Goal: Transaction & Acquisition: Book appointment/travel/reservation

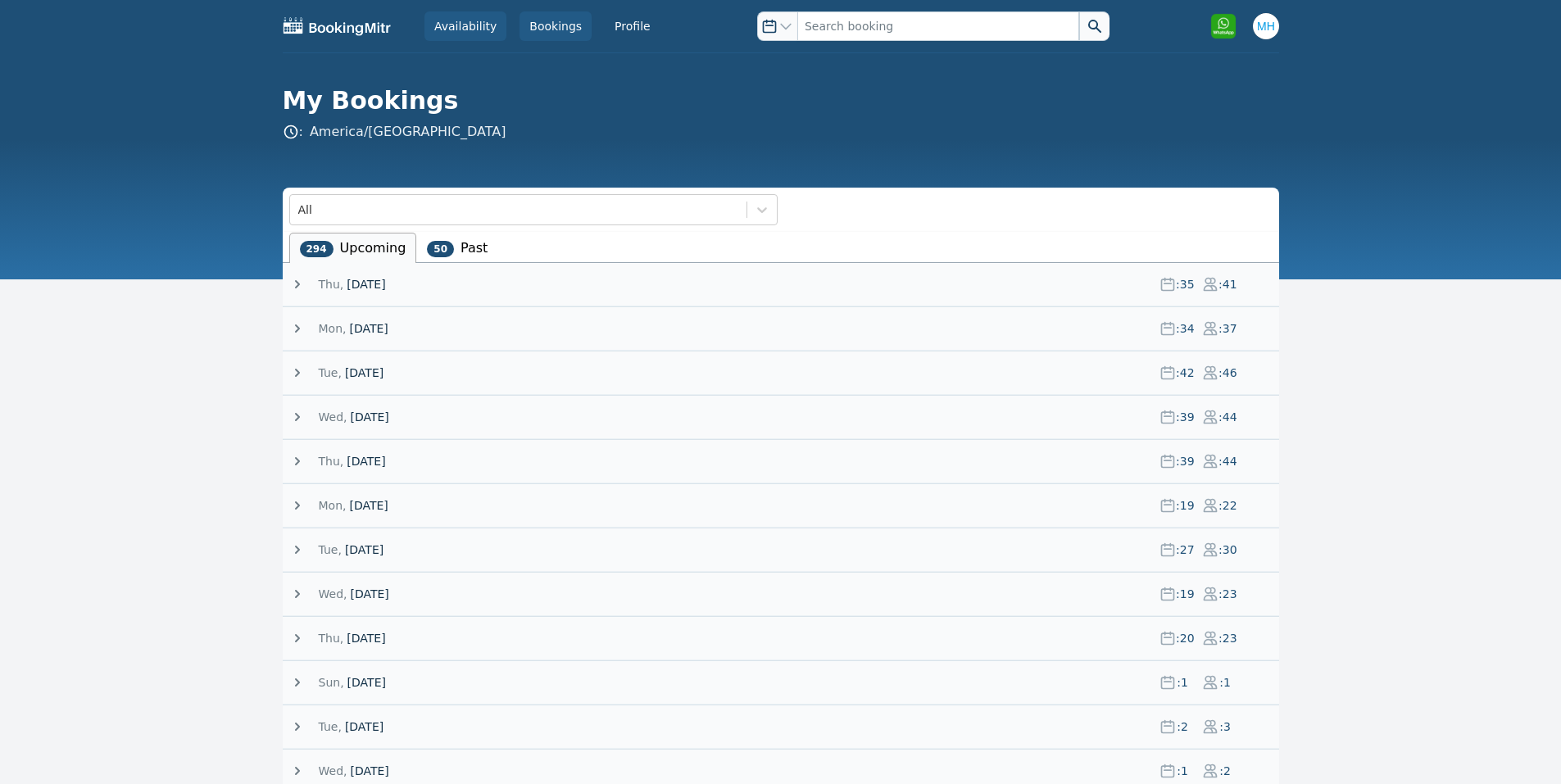
click at [449, 27] on link "Availability" at bounding box center [466, 26] width 82 height 29
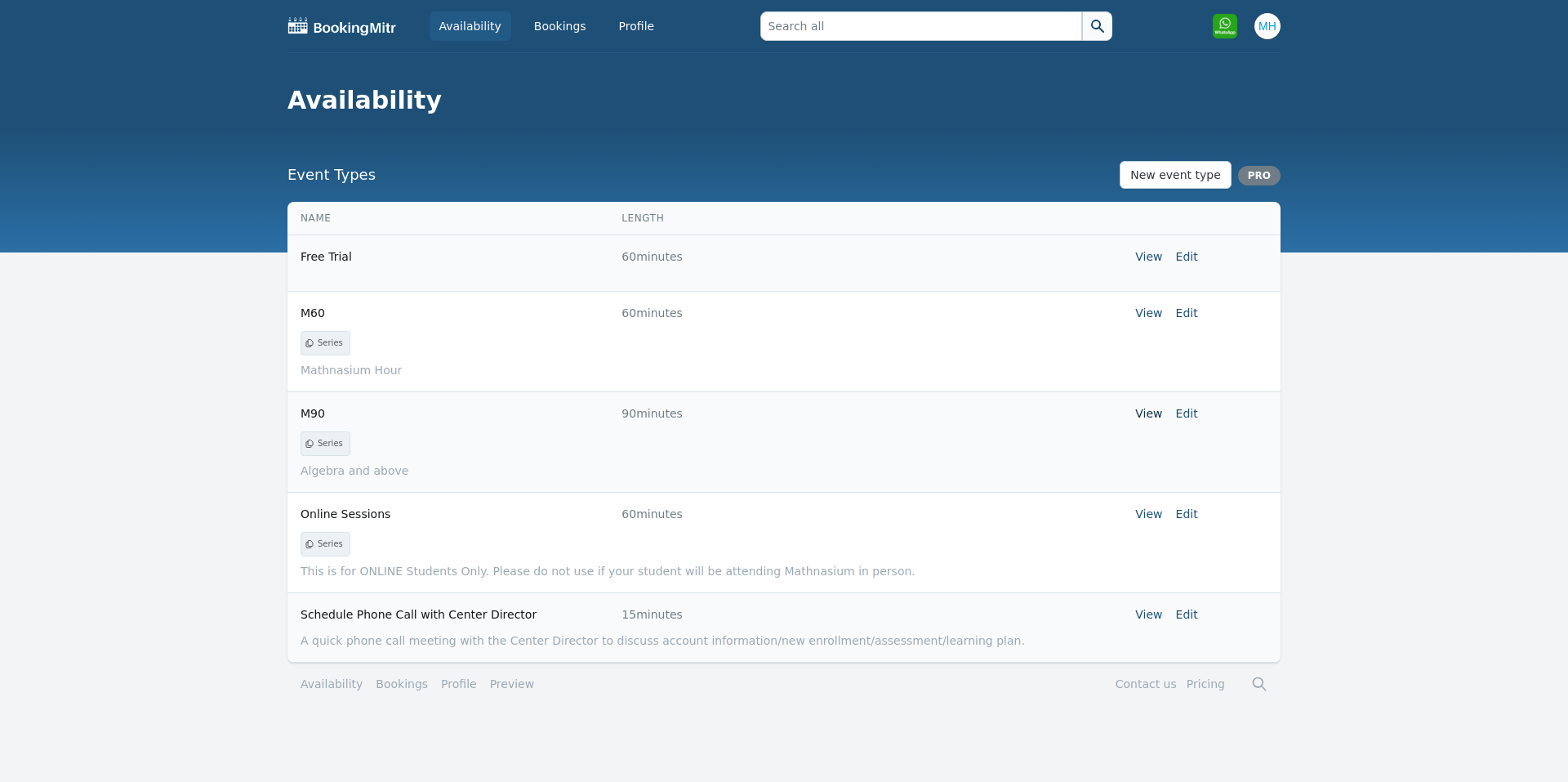
click at [1145, 410] on link "View" at bounding box center [1149, 413] width 27 height 13
click at [1152, 418] on link "View" at bounding box center [1149, 413] width 27 height 13
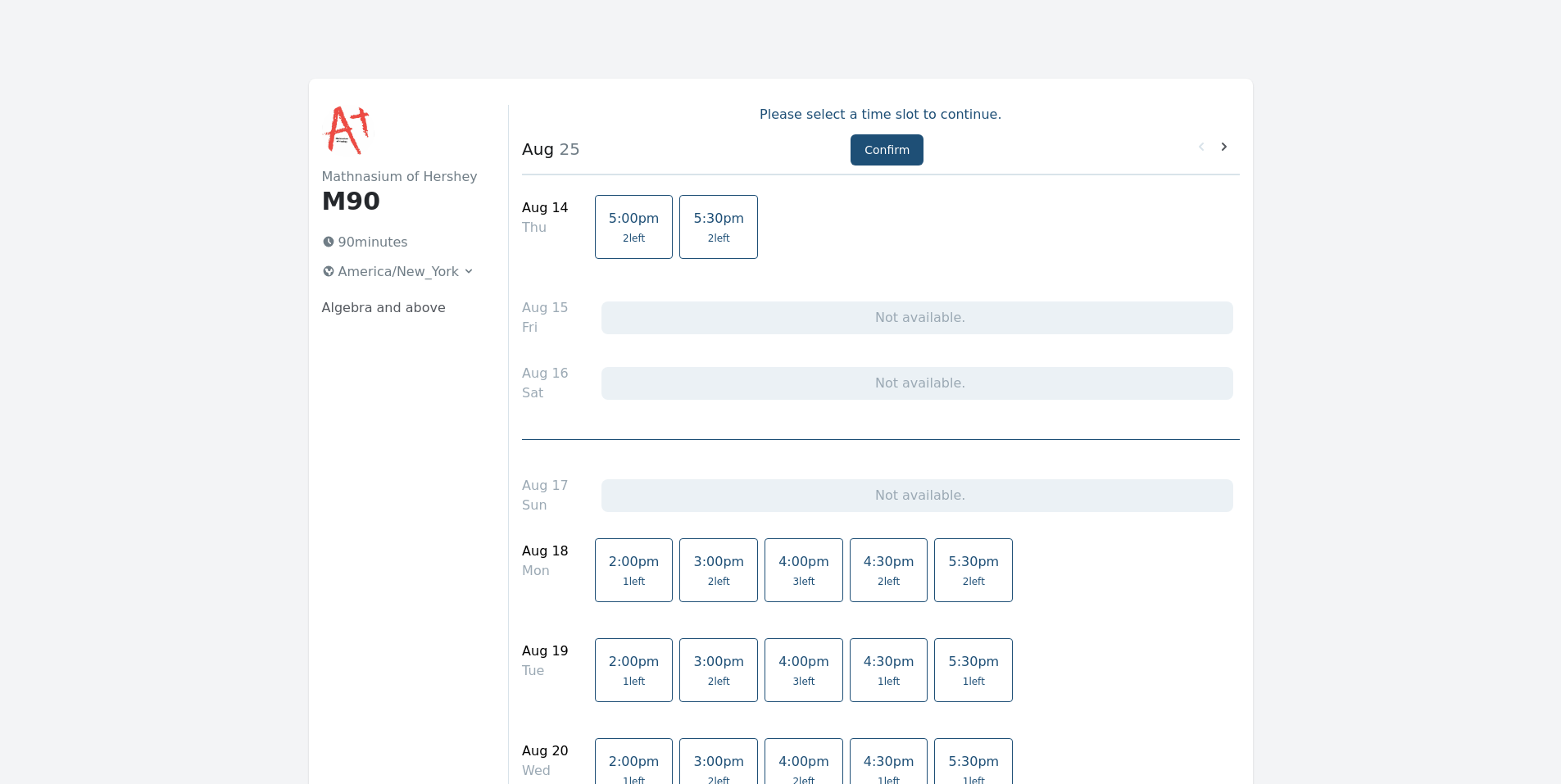
click at [698, 221] on span "5:30pm" at bounding box center [719, 219] width 51 height 16
click at [879, 145] on button "Confirm" at bounding box center [887, 150] width 73 height 31
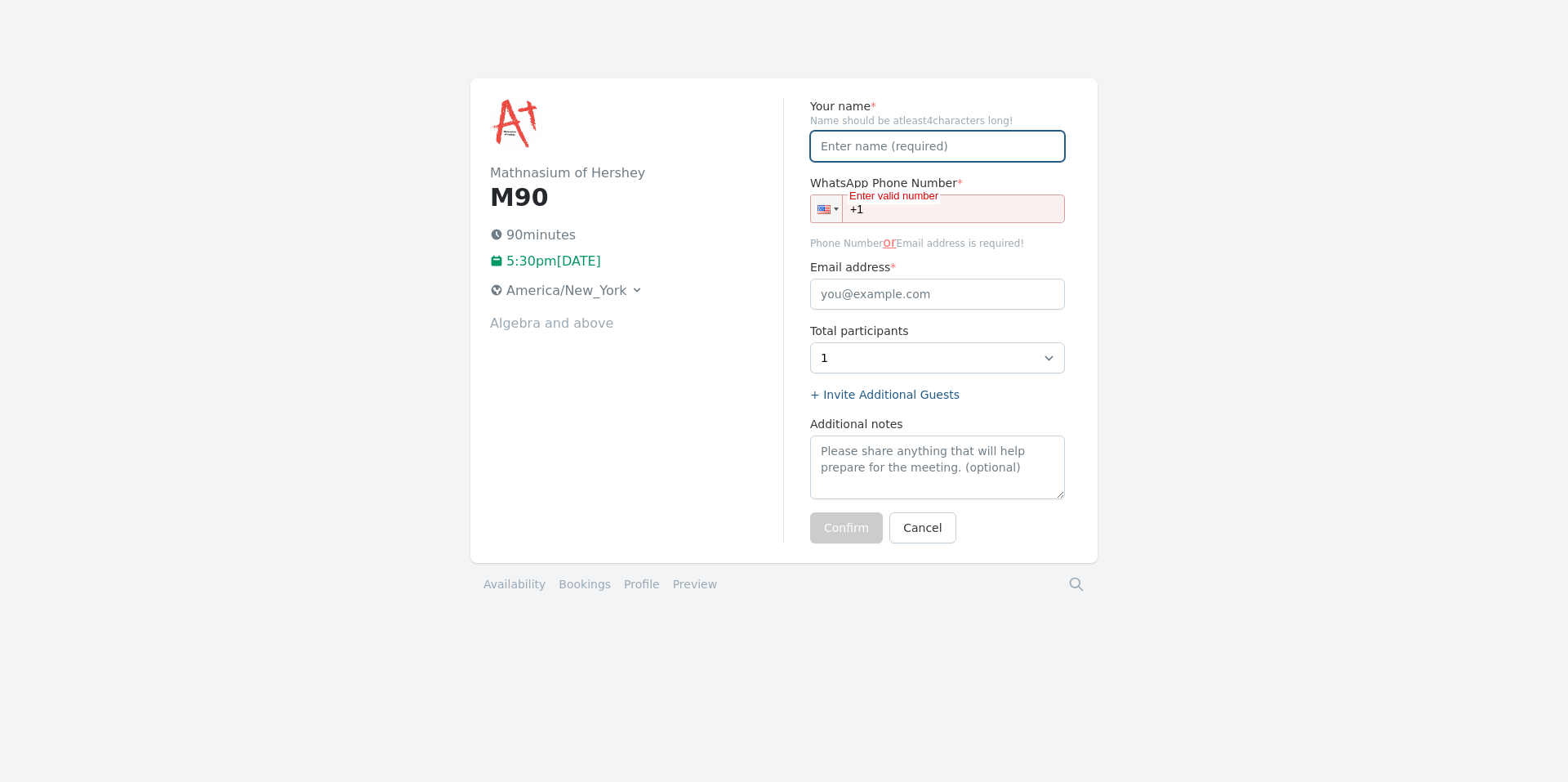
click at [875, 139] on input "Your name *" at bounding box center [937, 146] width 255 height 31
type input "[PERSON_NAME]"
click at [884, 207] on input "+1" at bounding box center [937, 208] width 255 height 28
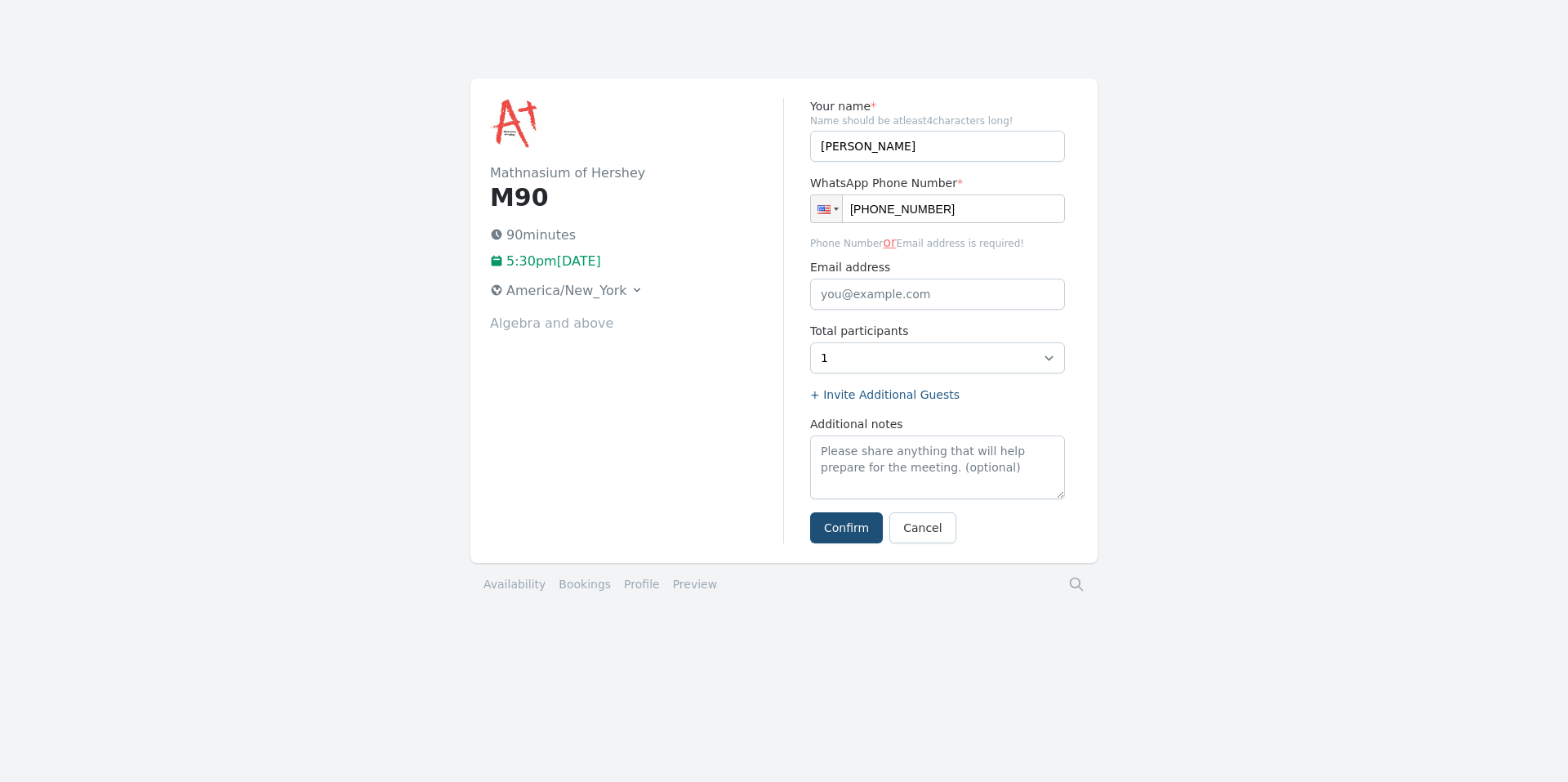
type input "[PHONE_NUMBER]"
drag, startPoint x: 872, startPoint y: 209, endPoint x: 960, endPoint y: 210, distance: 88.0
click at [960, 210] on input "[PHONE_NUMBER]" at bounding box center [937, 208] width 255 height 28
click at [930, 286] on input "Email address" at bounding box center [937, 294] width 255 height 31
paste input "[EMAIL_ADDRESS][DOMAIN_NAME]"
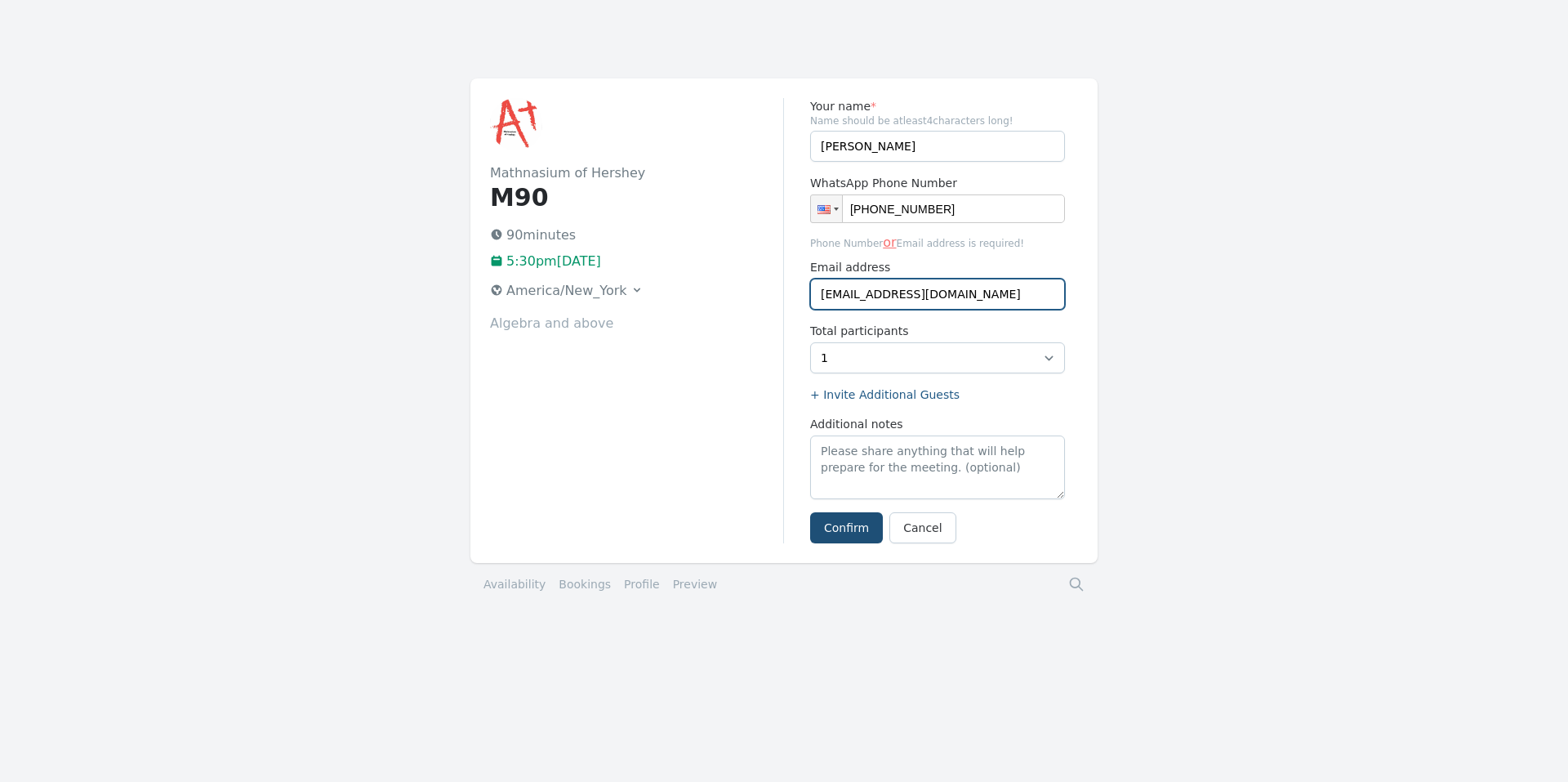
click at [837, 292] on input "[EMAIL_ADDRESS][DOMAIN_NAME]" at bounding box center [937, 294] width 255 height 31
click at [834, 296] on input "[EMAIL_ADDRESS][DOMAIN_NAME]" at bounding box center [937, 294] width 255 height 31
type input "[EMAIL_ADDRESS][DOMAIN_NAME]"
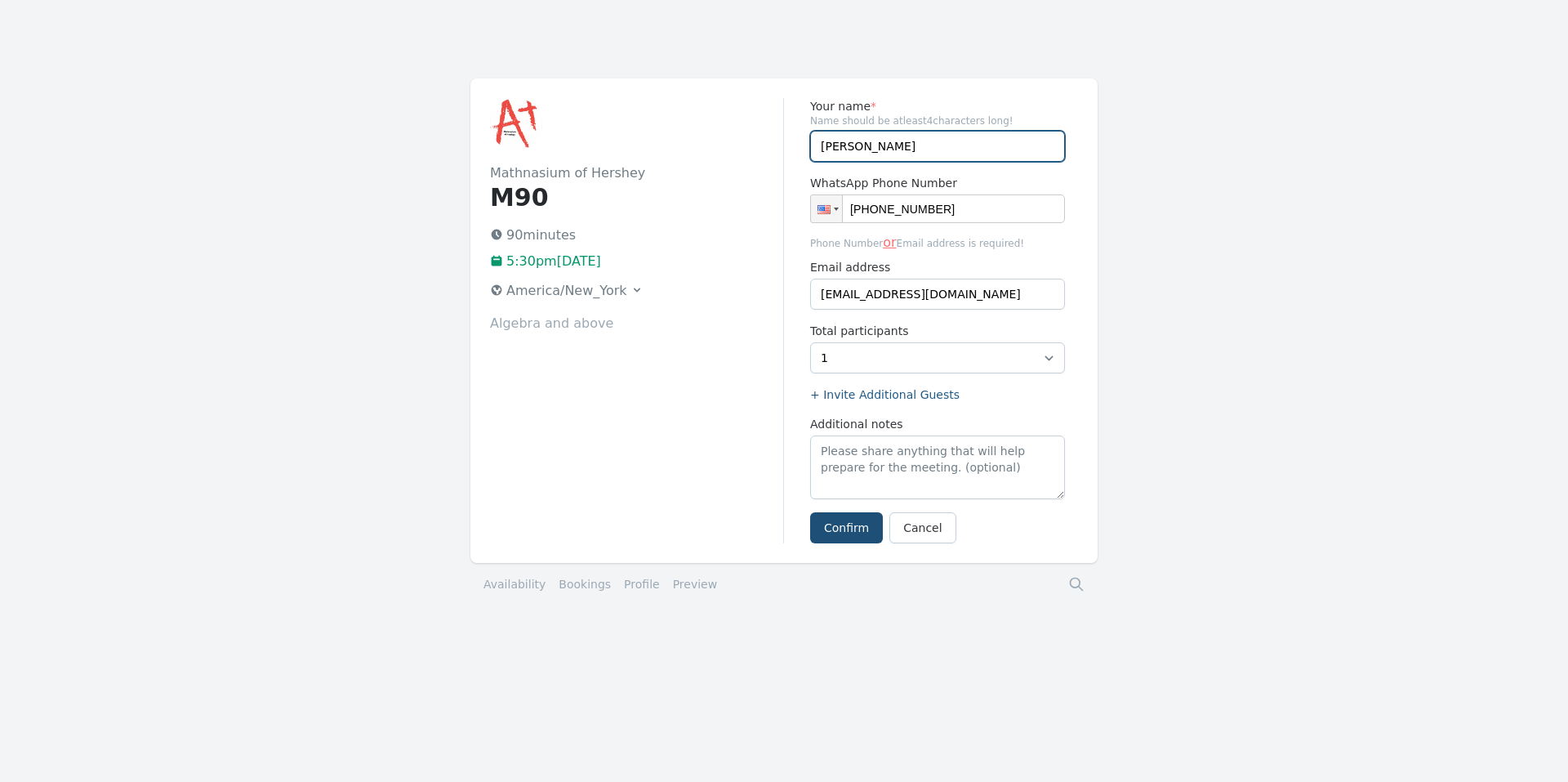
click at [904, 149] on input "[PERSON_NAME]" at bounding box center [937, 146] width 255 height 31
type input "[PERSON_NAME]"
click at [855, 526] on button "Confirm" at bounding box center [846, 528] width 73 height 31
